Goal: Transaction & Acquisition: Obtain resource

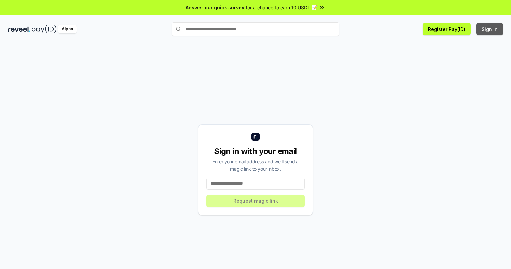
click at [490, 29] on button "Sign In" at bounding box center [489, 29] width 27 height 12
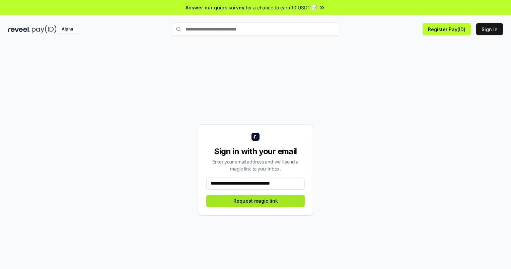
type input "**********"
click at [256, 201] on button "Request magic link" at bounding box center [255, 201] width 98 height 12
